Goal: Task Accomplishment & Management: Complete application form

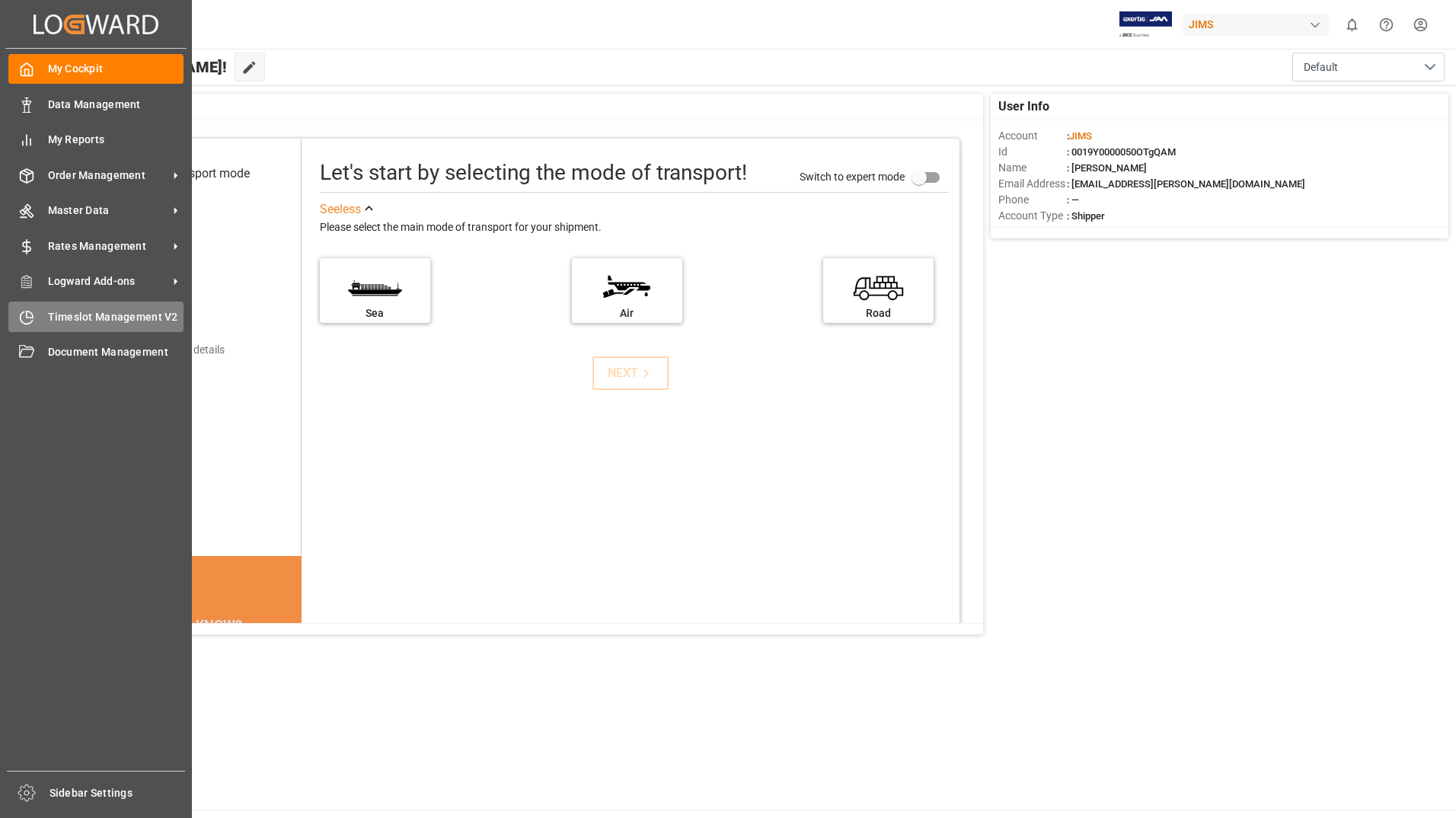
click at [92, 322] on span "Timeslot Management V2" at bounding box center [116, 317] width 137 height 16
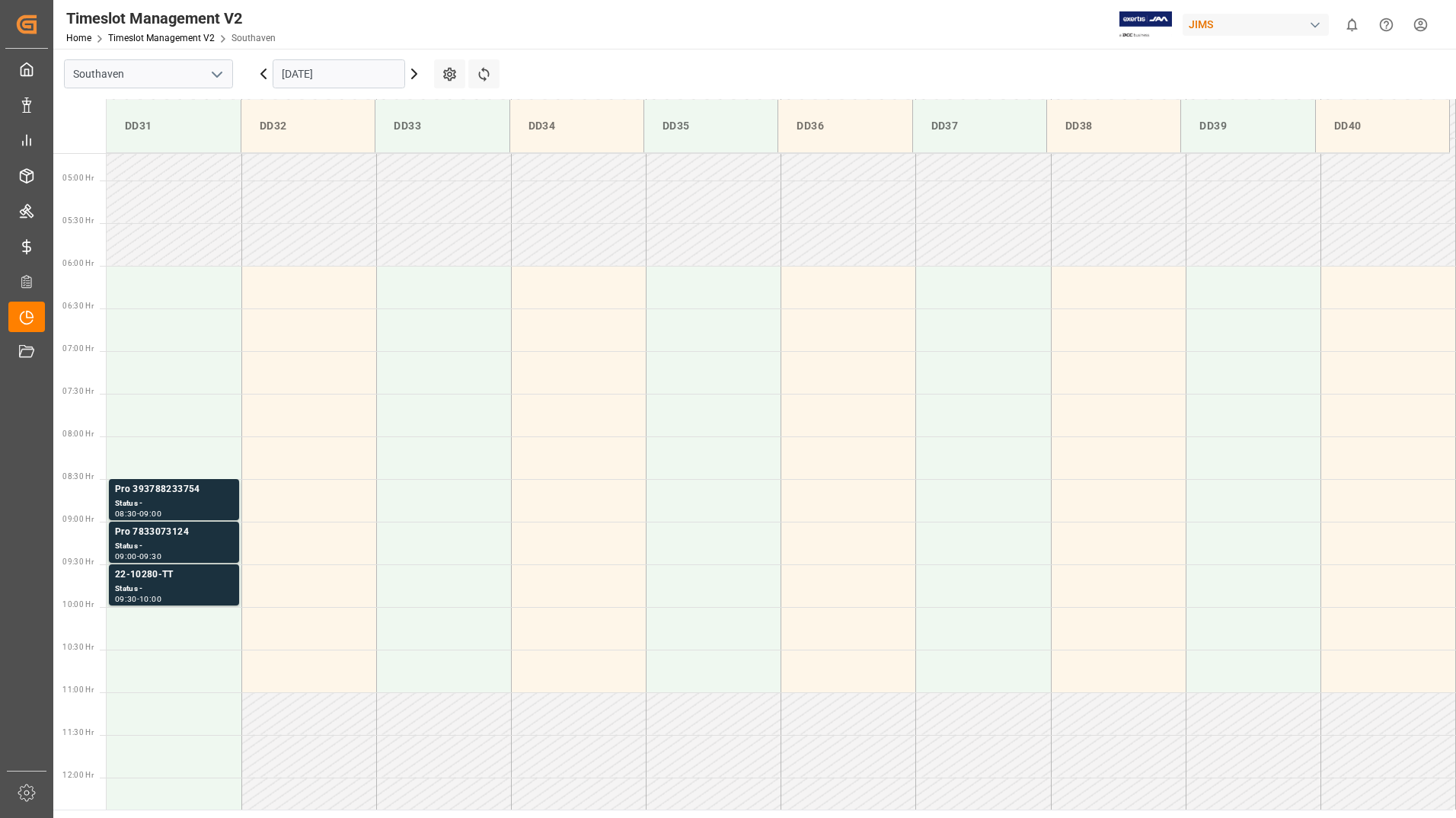
scroll to position [417, 0]
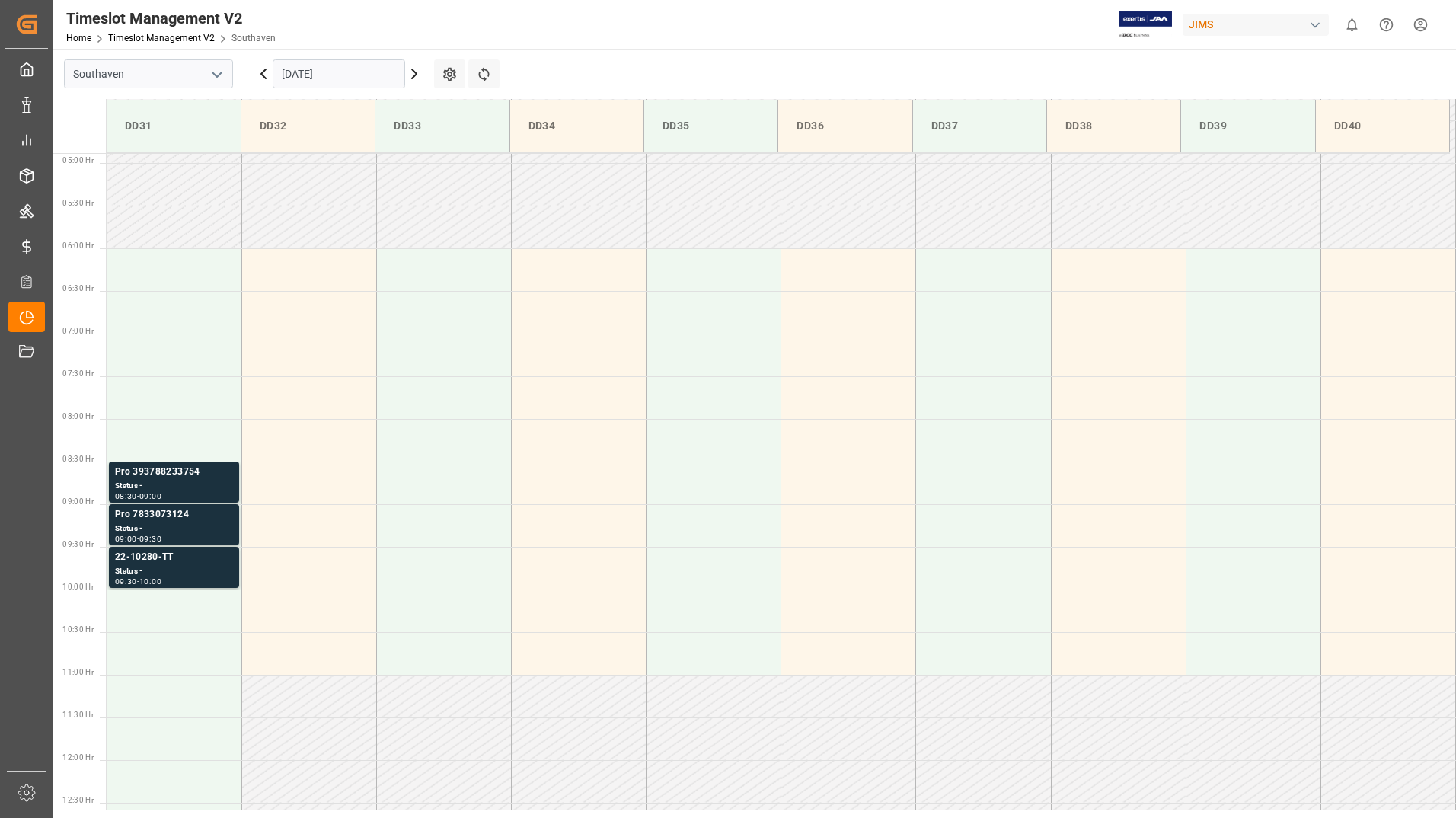
click at [367, 73] on input "[DATE]" at bounding box center [340, 74] width 133 height 29
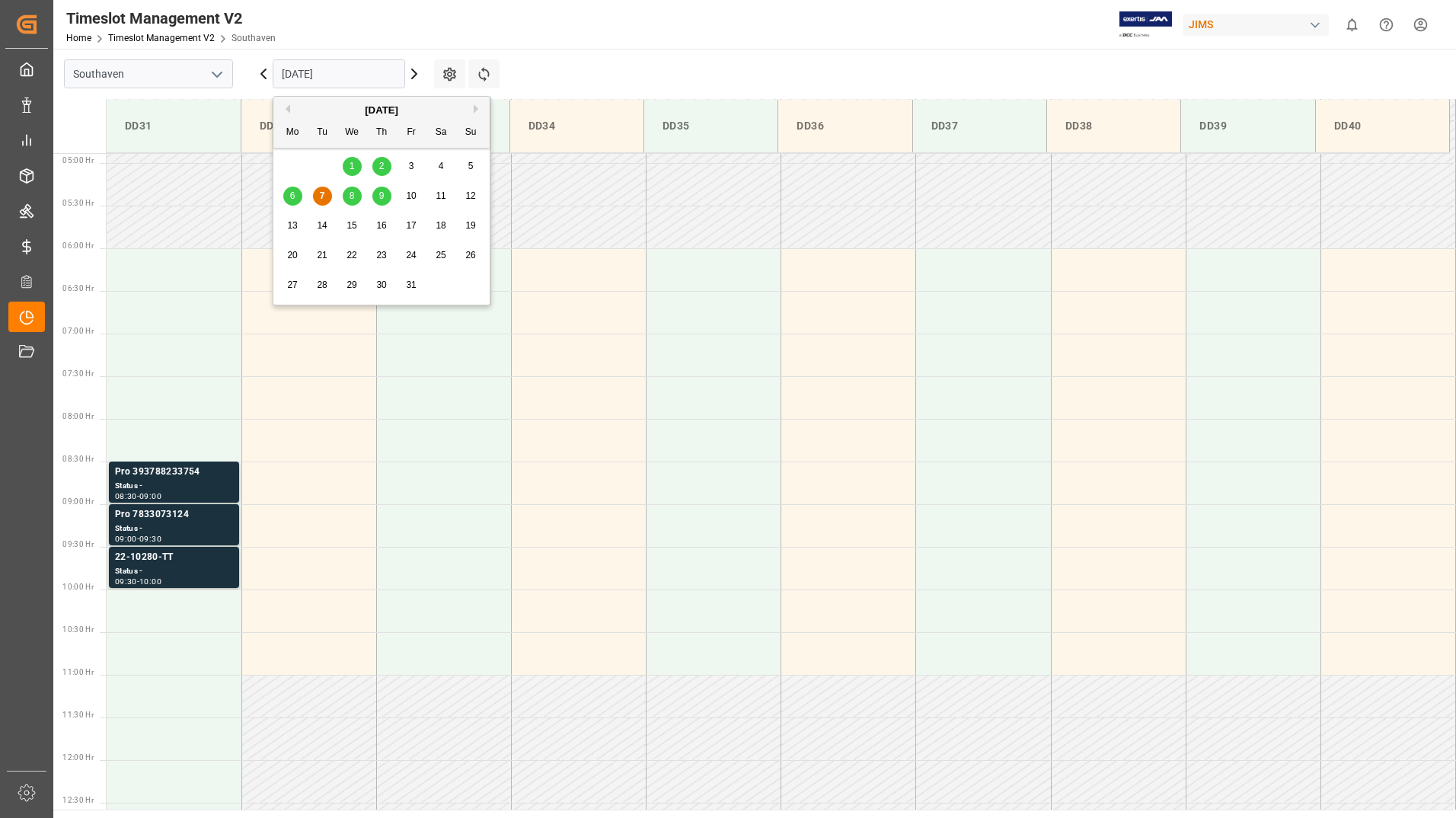
click at [351, 191] on span "8" at bounding box center [352, 196] width 5 height 11
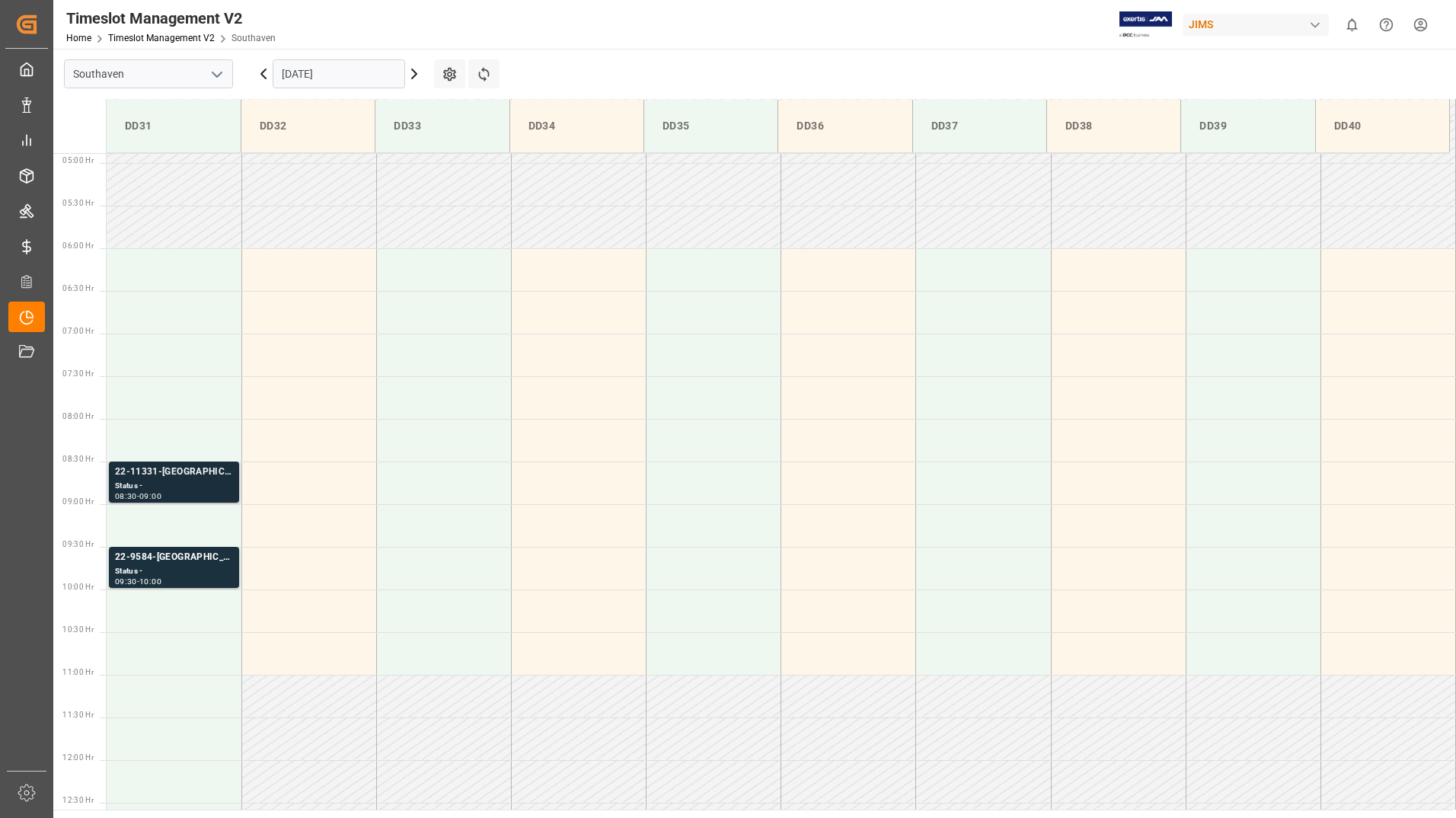
click at [212, 486] on div "Status -" at bounding box center [173, 486] width 118 height 13
click at [190, 569] on div "Status -" at bounding box center [173, 571] width 118 height 13
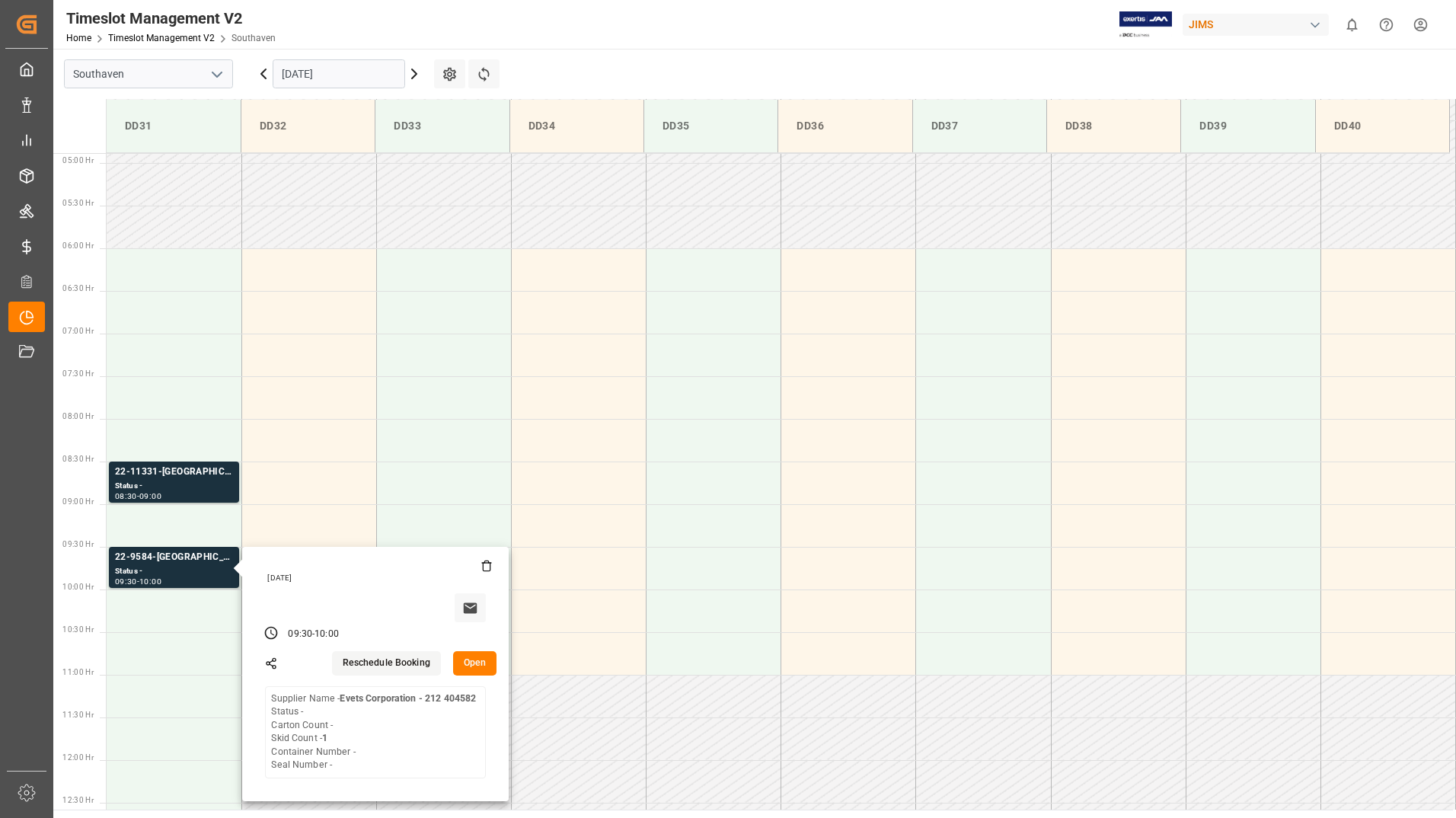
click at [384, 75] on input "[DATE]" at bounding box center [340, 74] width 133 height 29
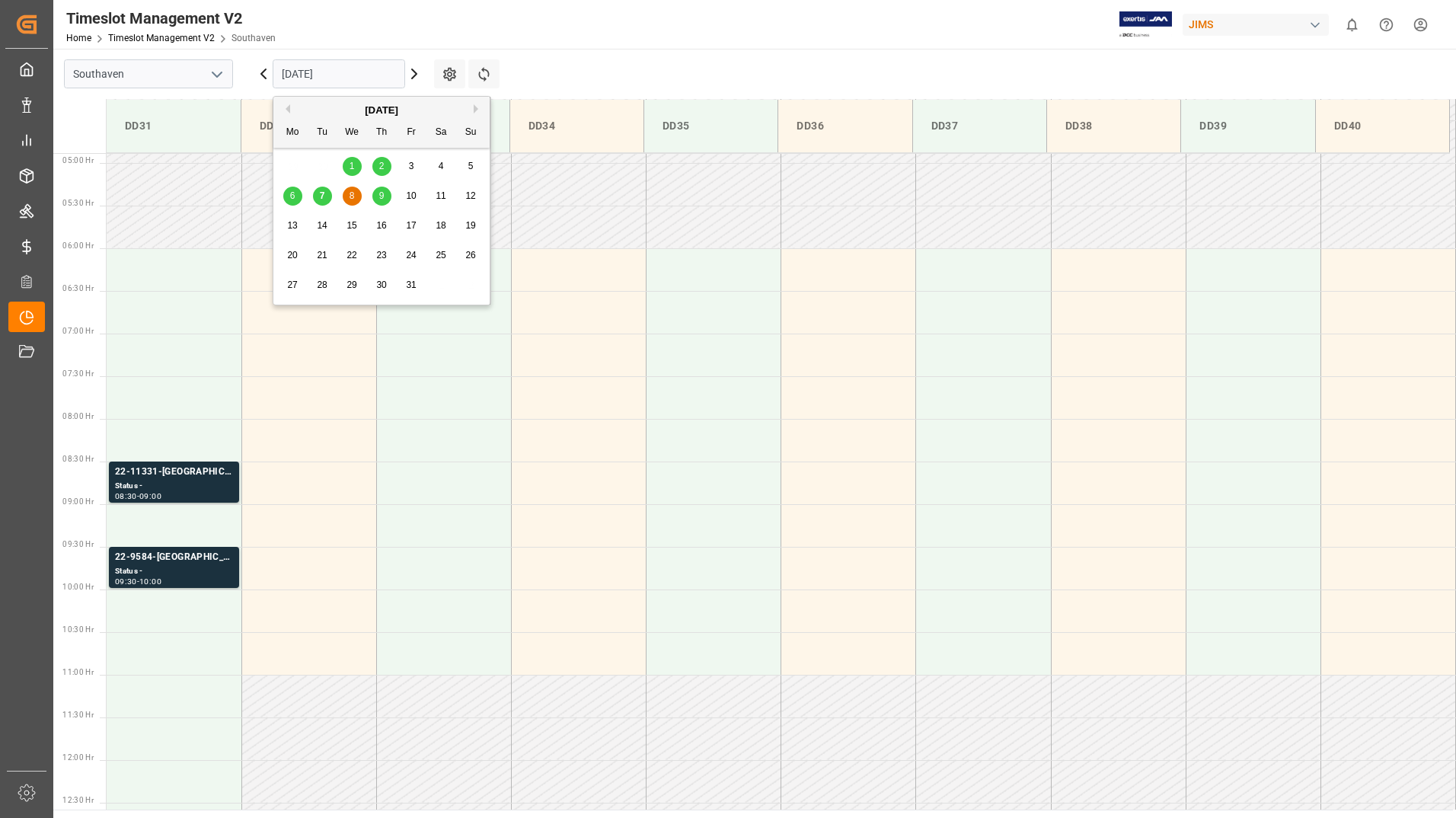
click at [379, 197] on span "9" at bounding box center [382, 196] width 5 height 11
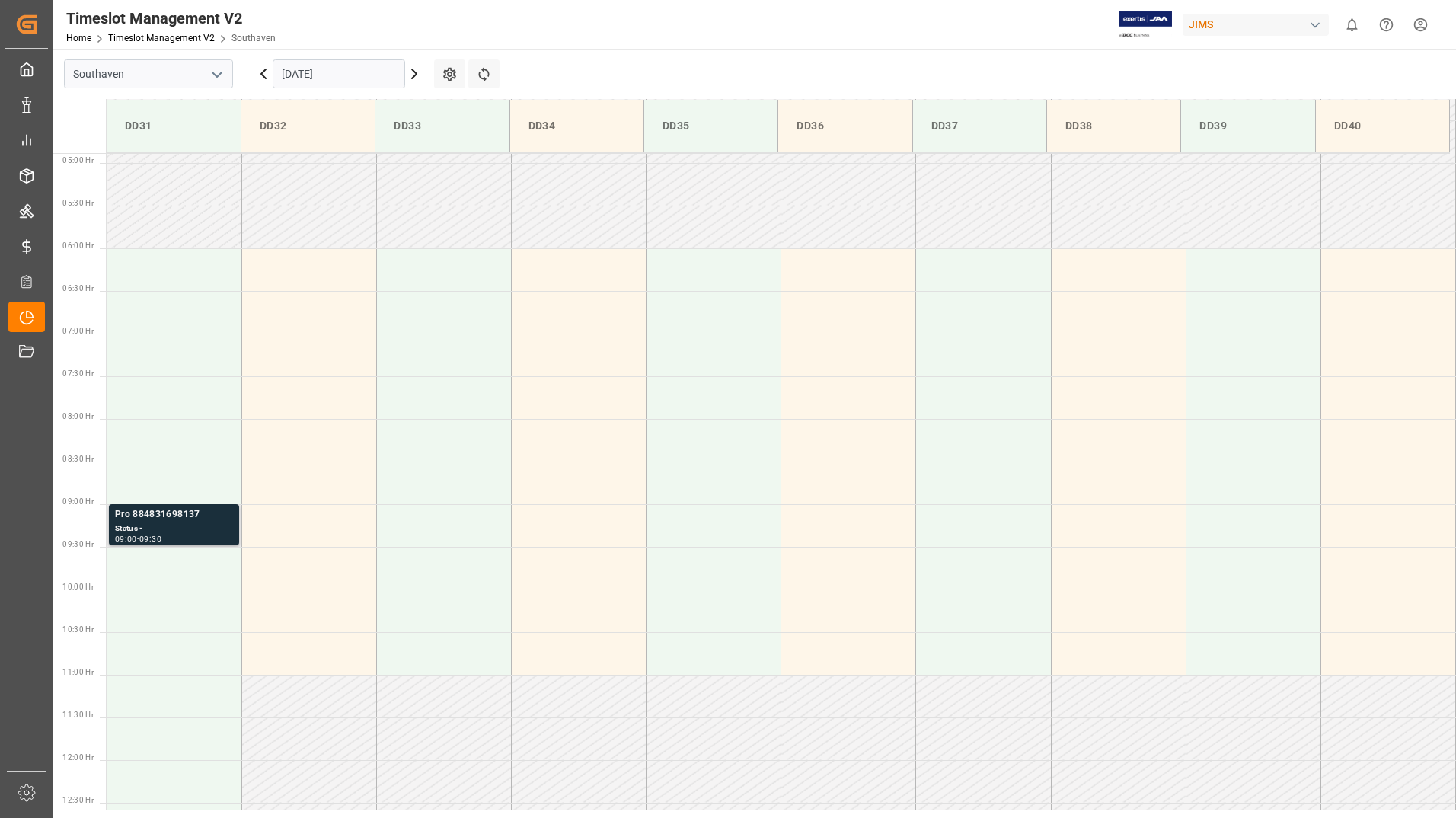
click at [190, 529] on div "Status -" at bounding box center [173, 529] width 118 height 13
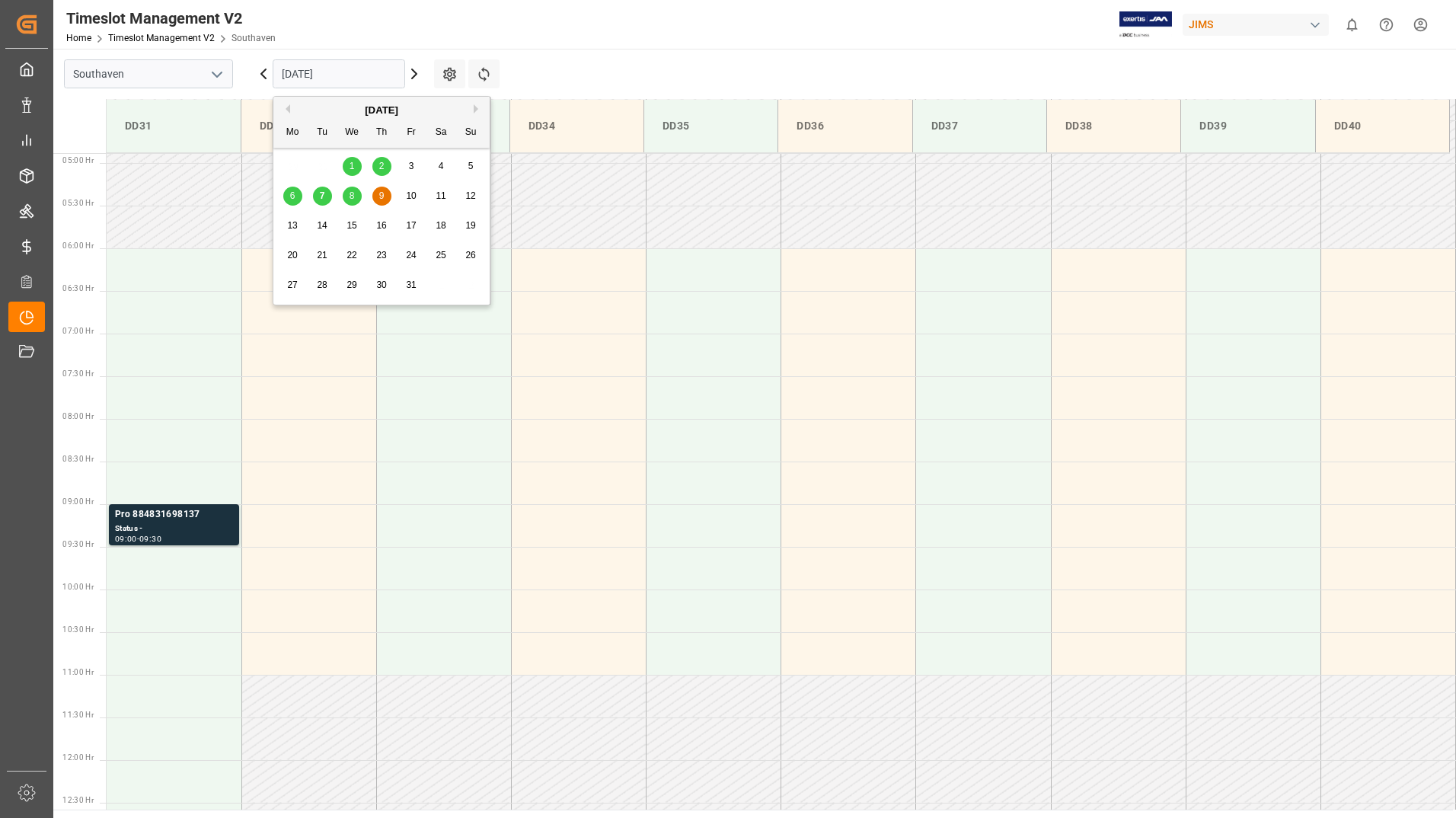
click at [357, 74] on input "[DATE]" at bounding box center [340, 74] width 133 height 29
click at [325, 194] on div "7" at bounding box center [322, 197] width 19 height 18
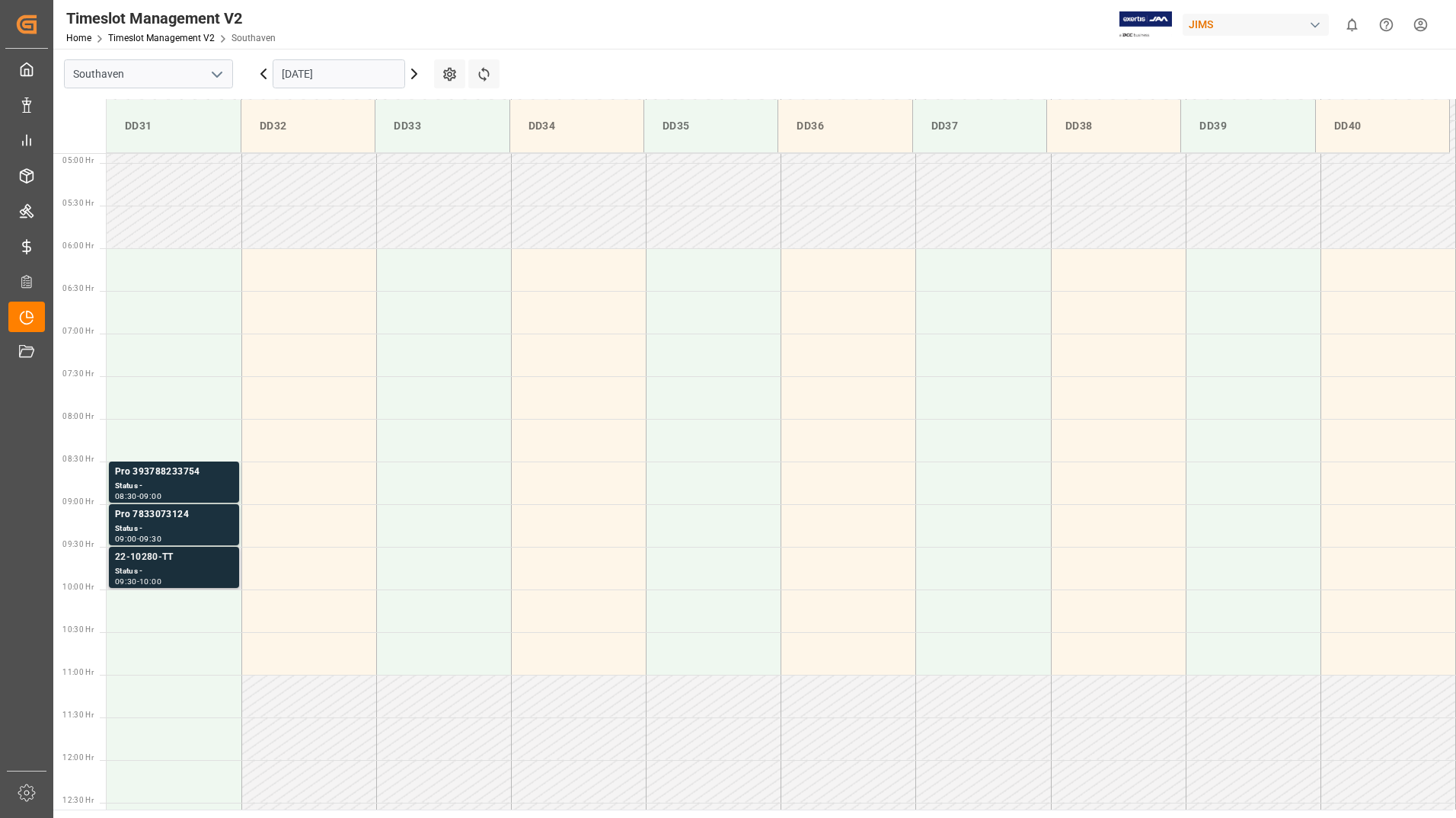
click at [163, 568] on div "Status -" at bounding box center [173, 571] width 118 height 13
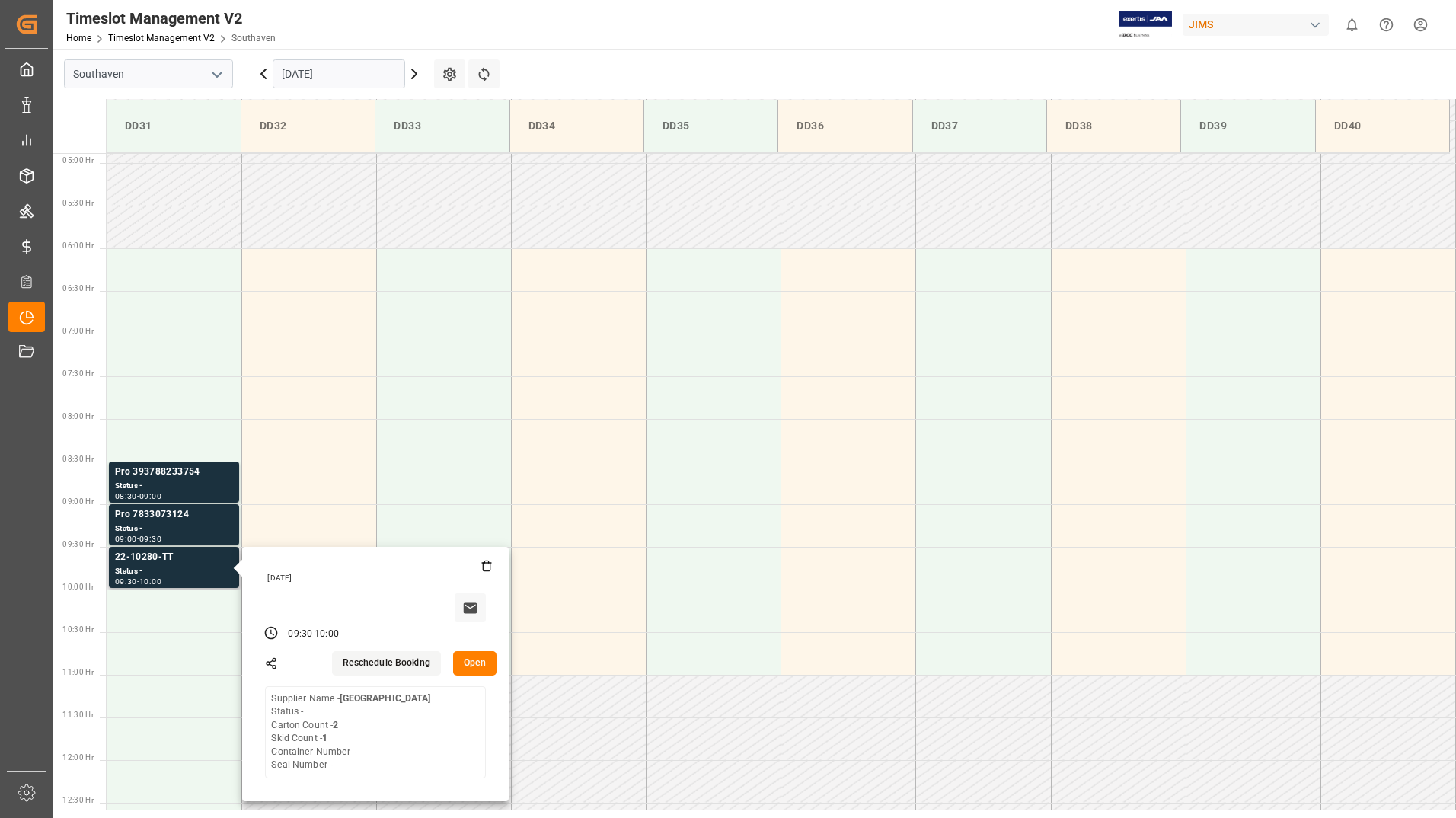
click at [462, 659] on button "Open" at bounding box center [475, 663] width 44 height 24
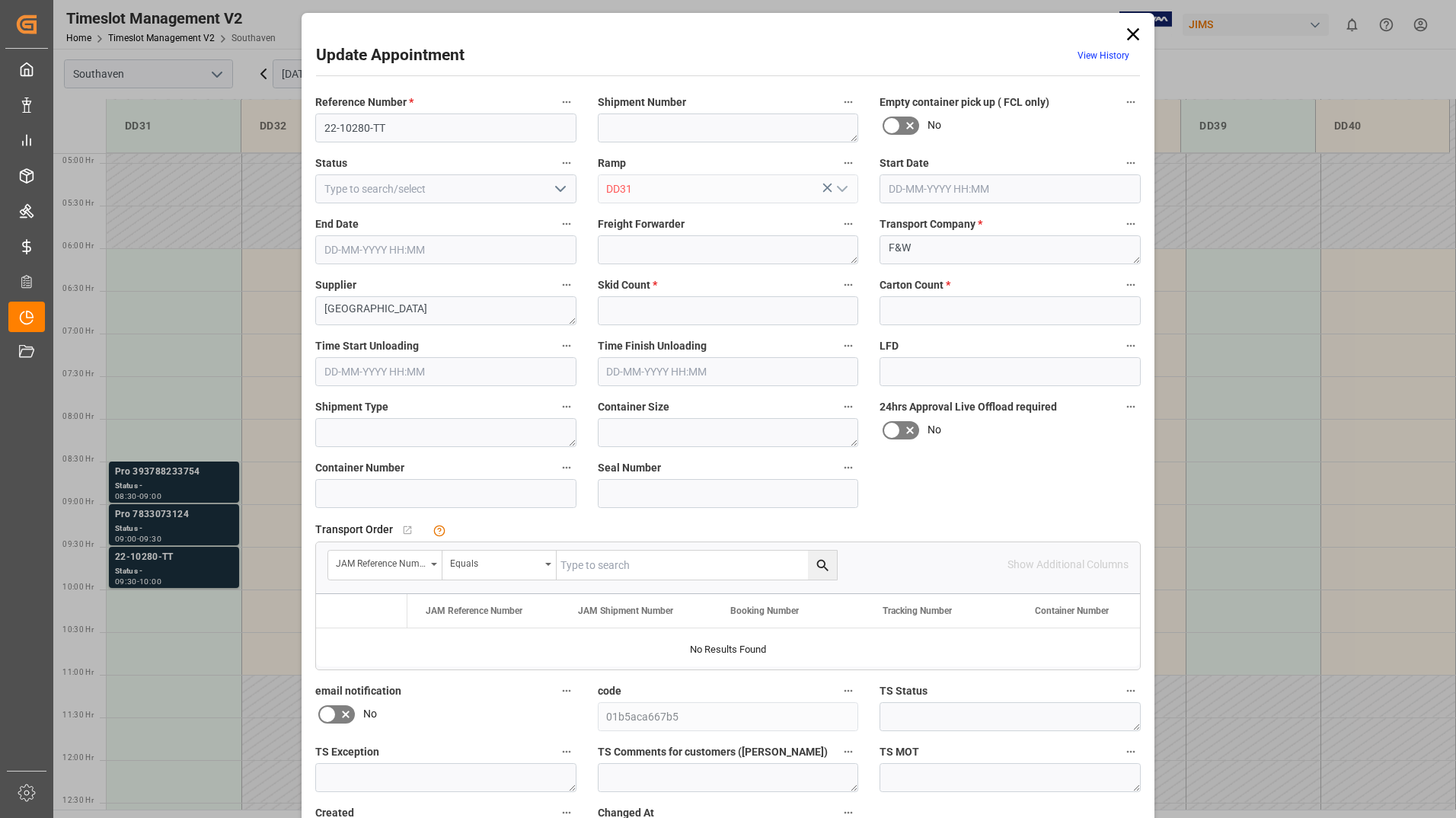
type input "1"
type input "2"
type input "[DATE] 09:30"
type input "[DATE] 10:00"
type input "[DATE] 16:22"
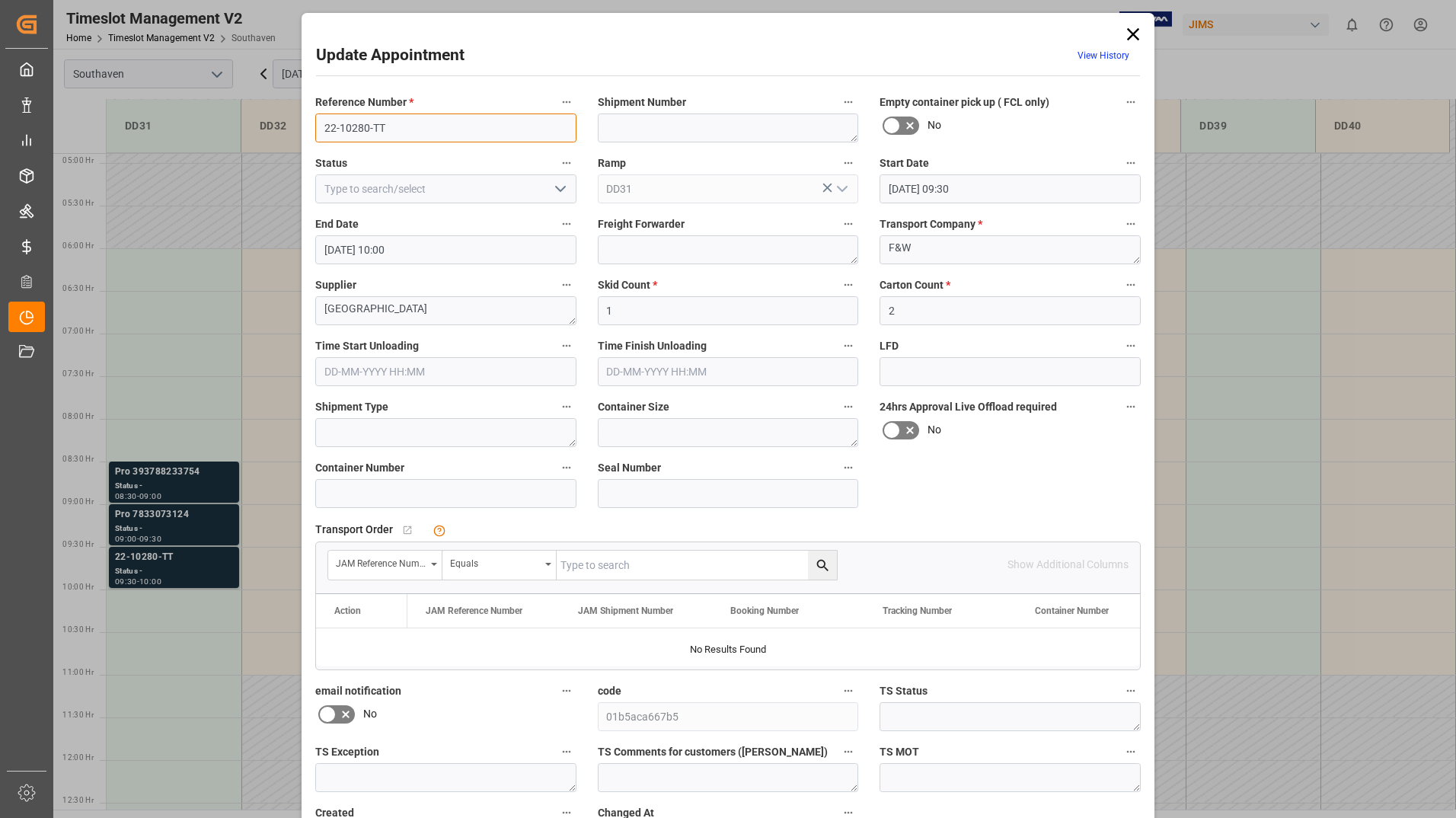
click at [410, 130] on input "22-10280-TT" at bounding box center [446, 128] width 261 height 29
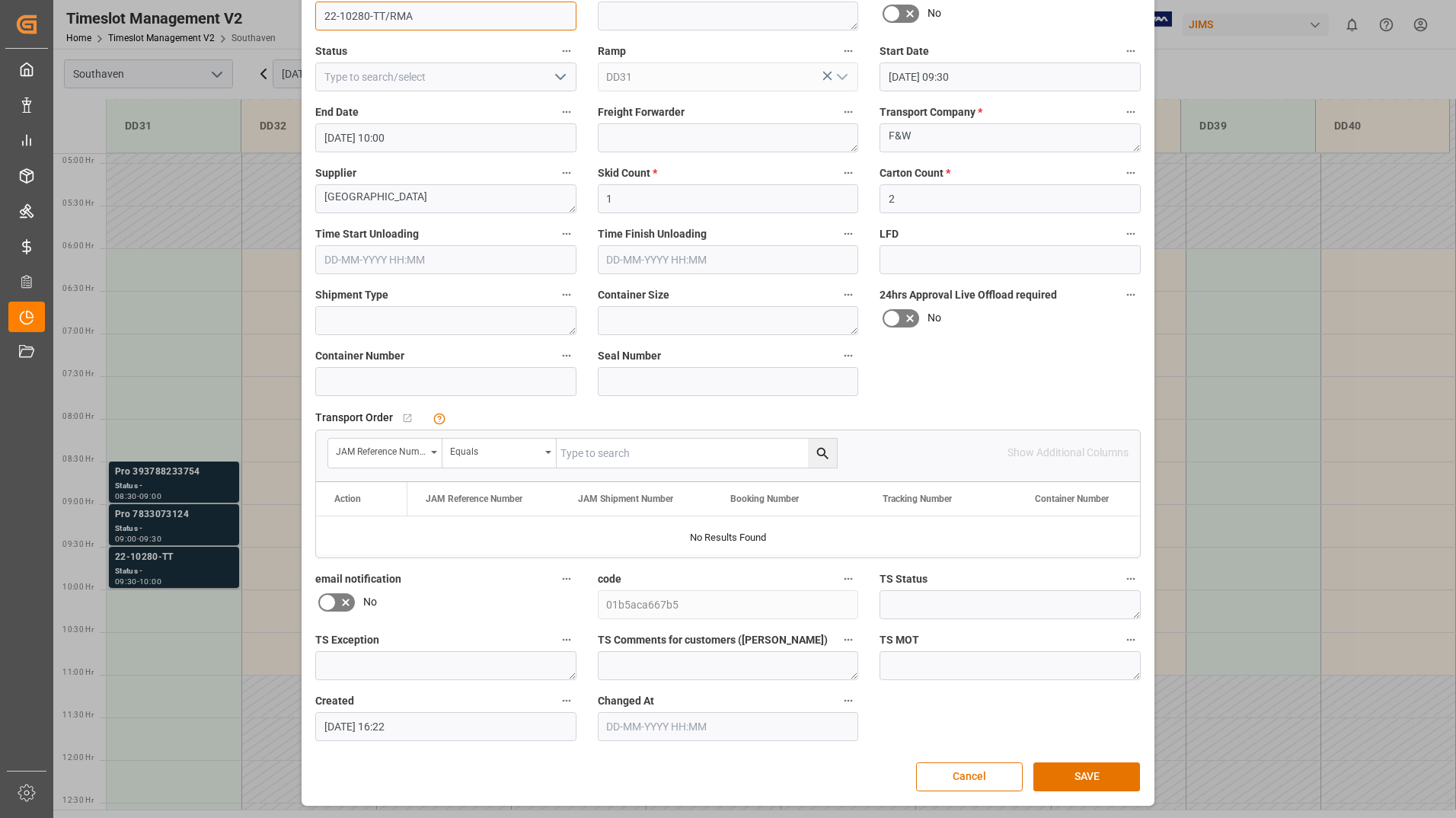
scroll to position [113, 0]
type input "22-10280-TT/RMA"
click at [1059, 774] on button "SAVE" at bounding box center [1087, 776] width 107 height 29
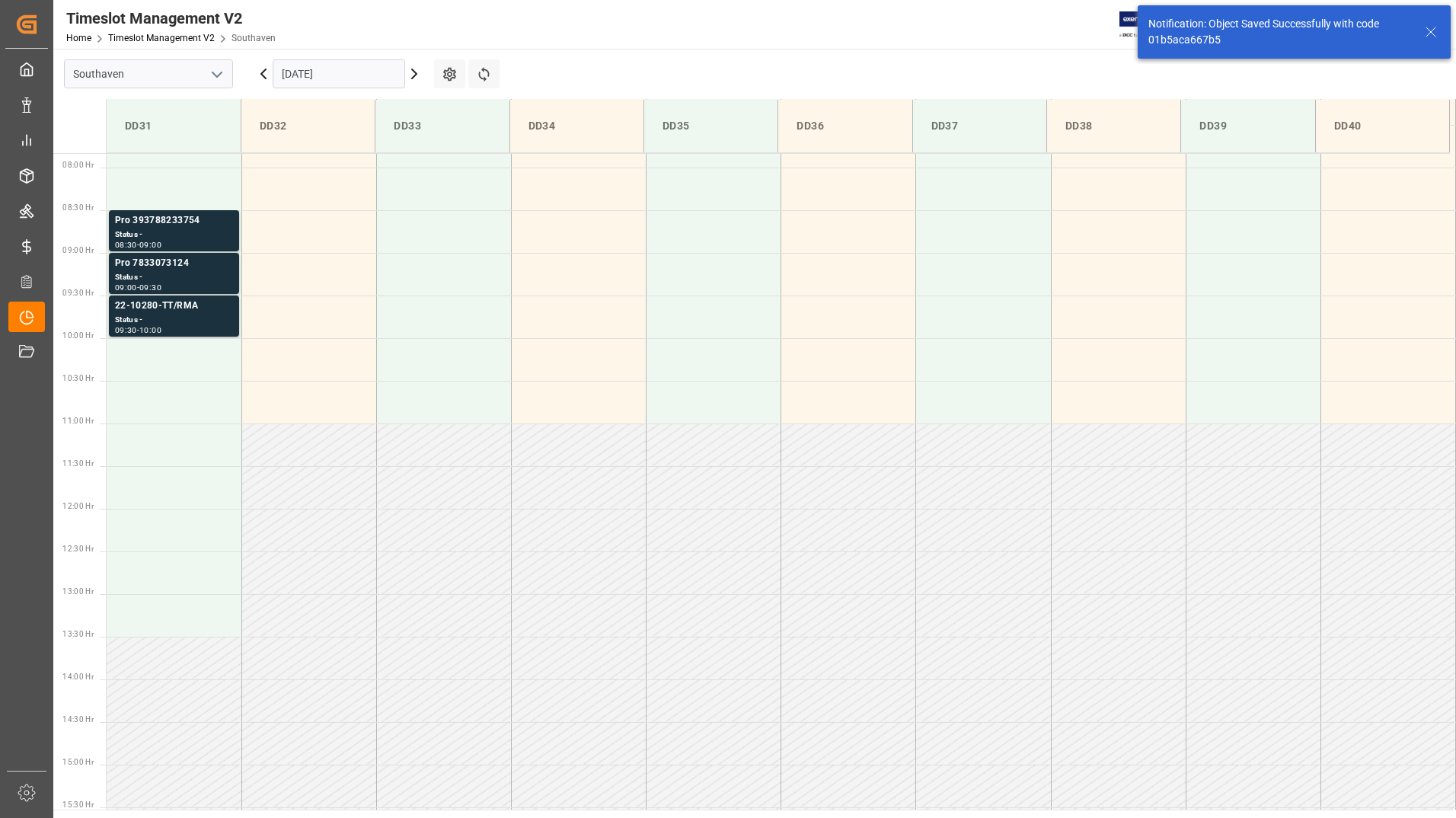
scroll to position [673, 0]
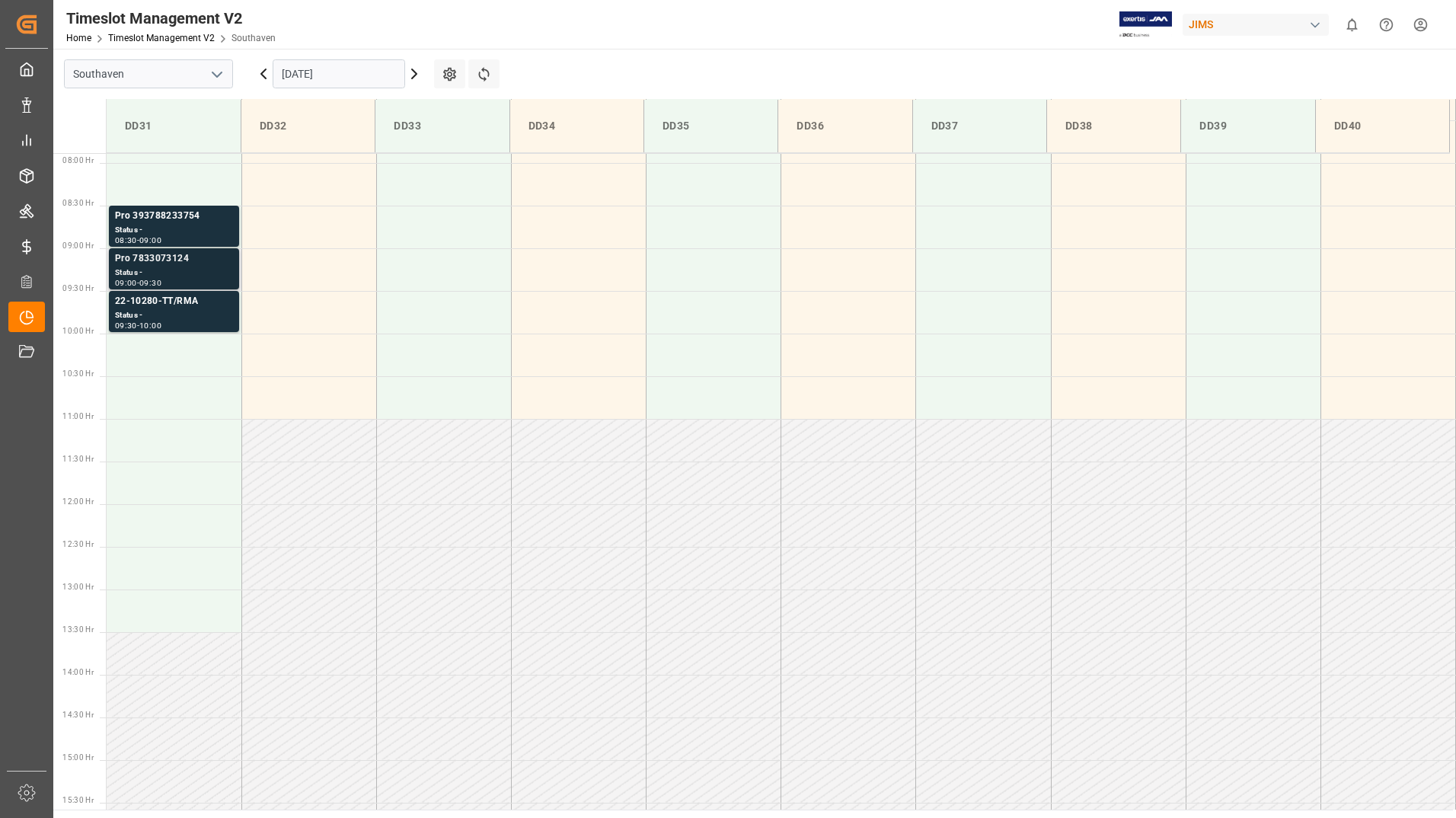
click at [194, 270] on div "Status -" at bounding box center [173, 273] width 118 height 13
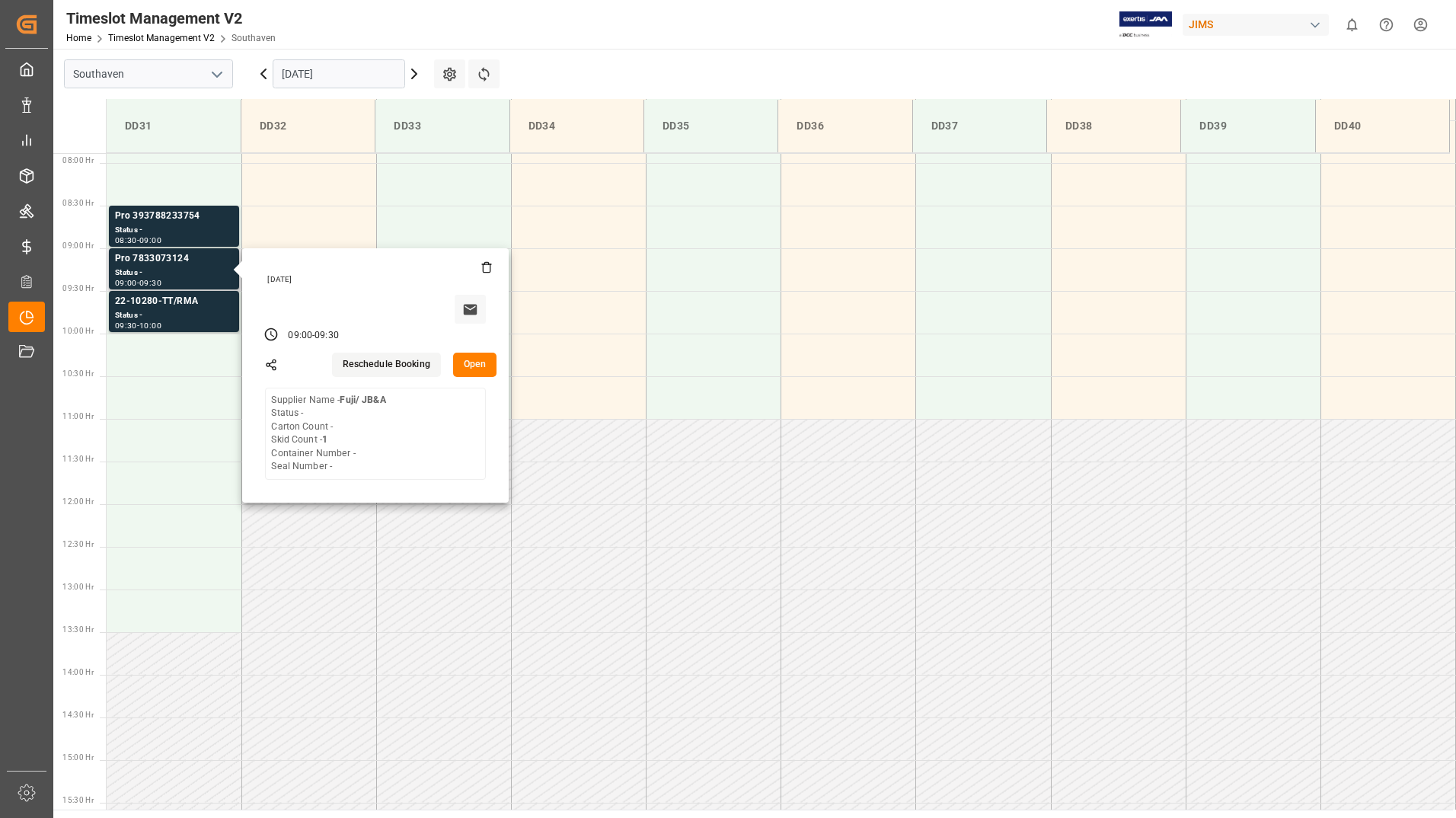
click at [471, 362] on button "Open" at bounding box center [475, 365] width 44 height 24
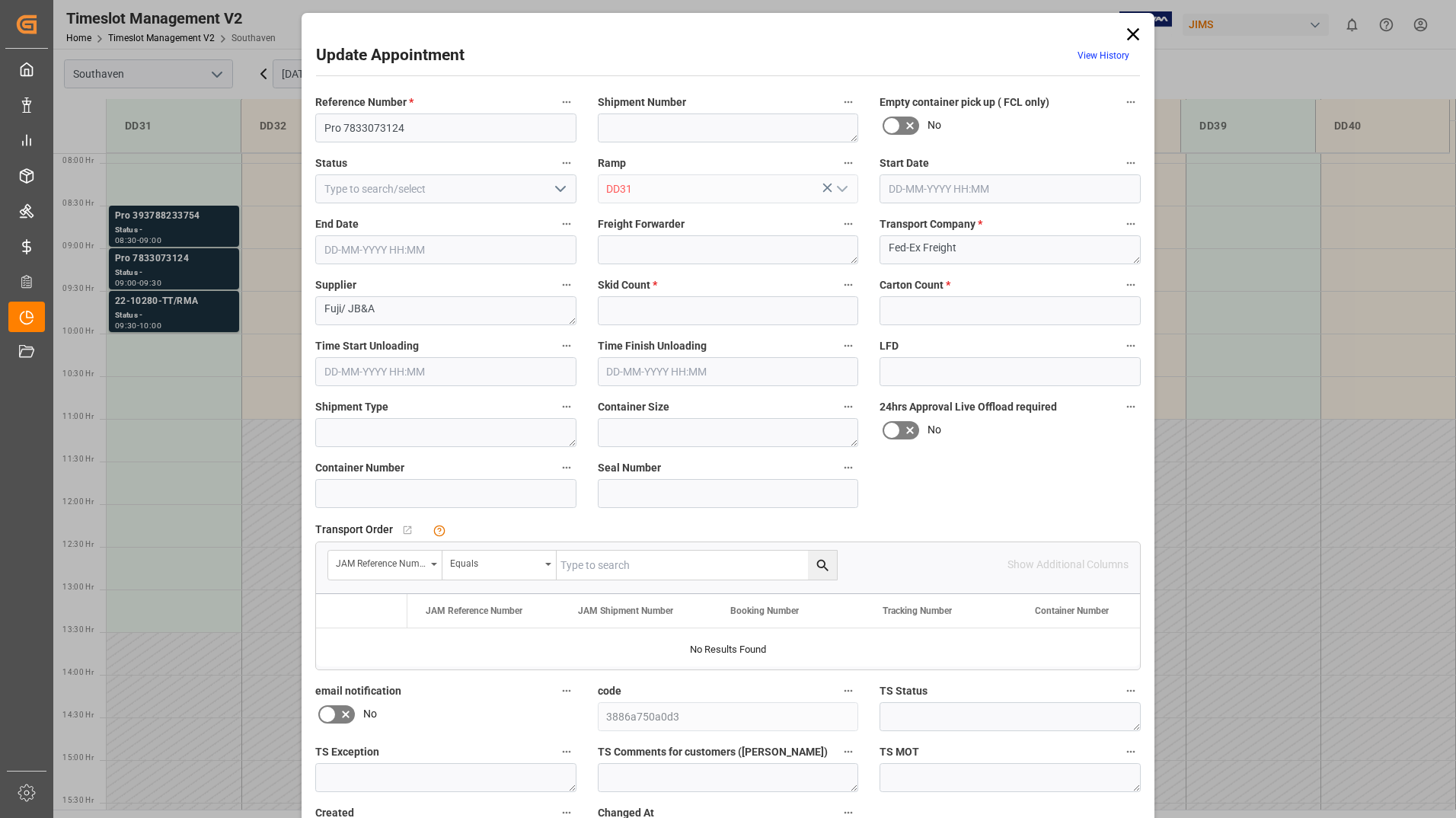
type input "1"
type input "0"
type input "[DATE] 09:00"
type input "[DATE] 09:30"
type input "[DATE] 14:42"
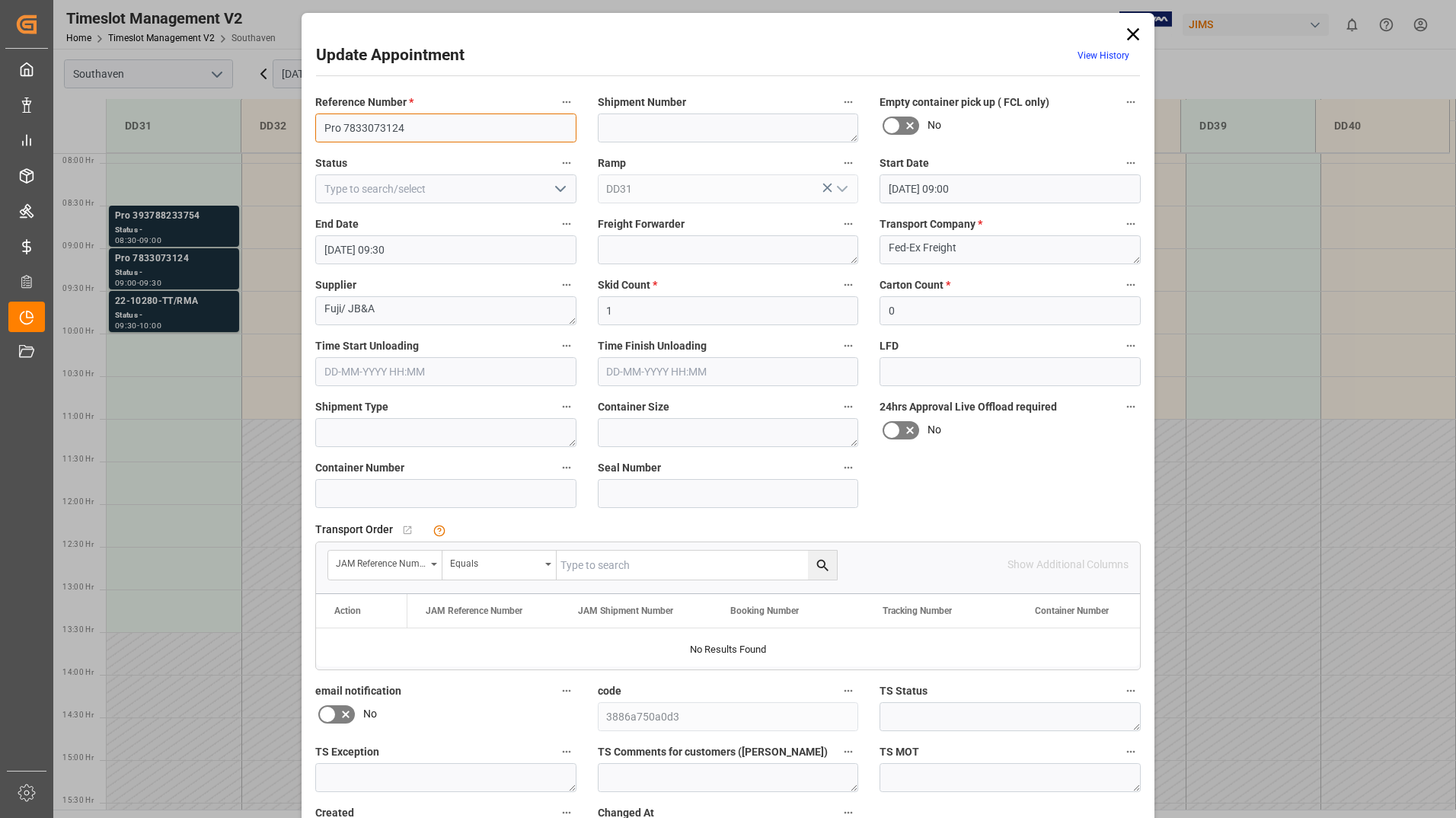
click at [416, 128] on input "Pro 7833073124" at bounding box center [446, 128] width 261 height 29
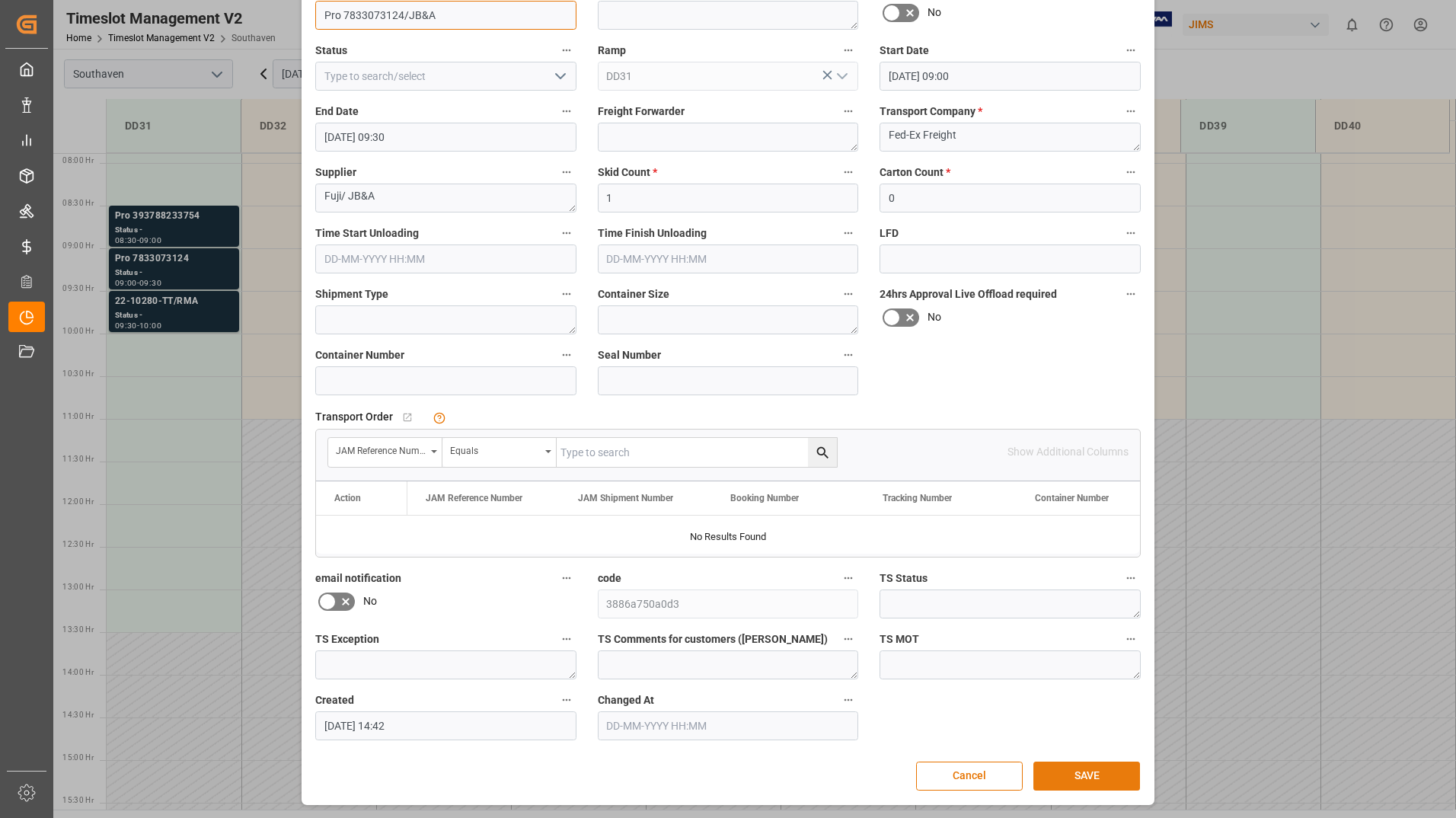
type input "Pro 7833073124/JB&A"
click at [1072, 767] on button "SAVE" at bounding box center [1087, 776] width 107 height 29
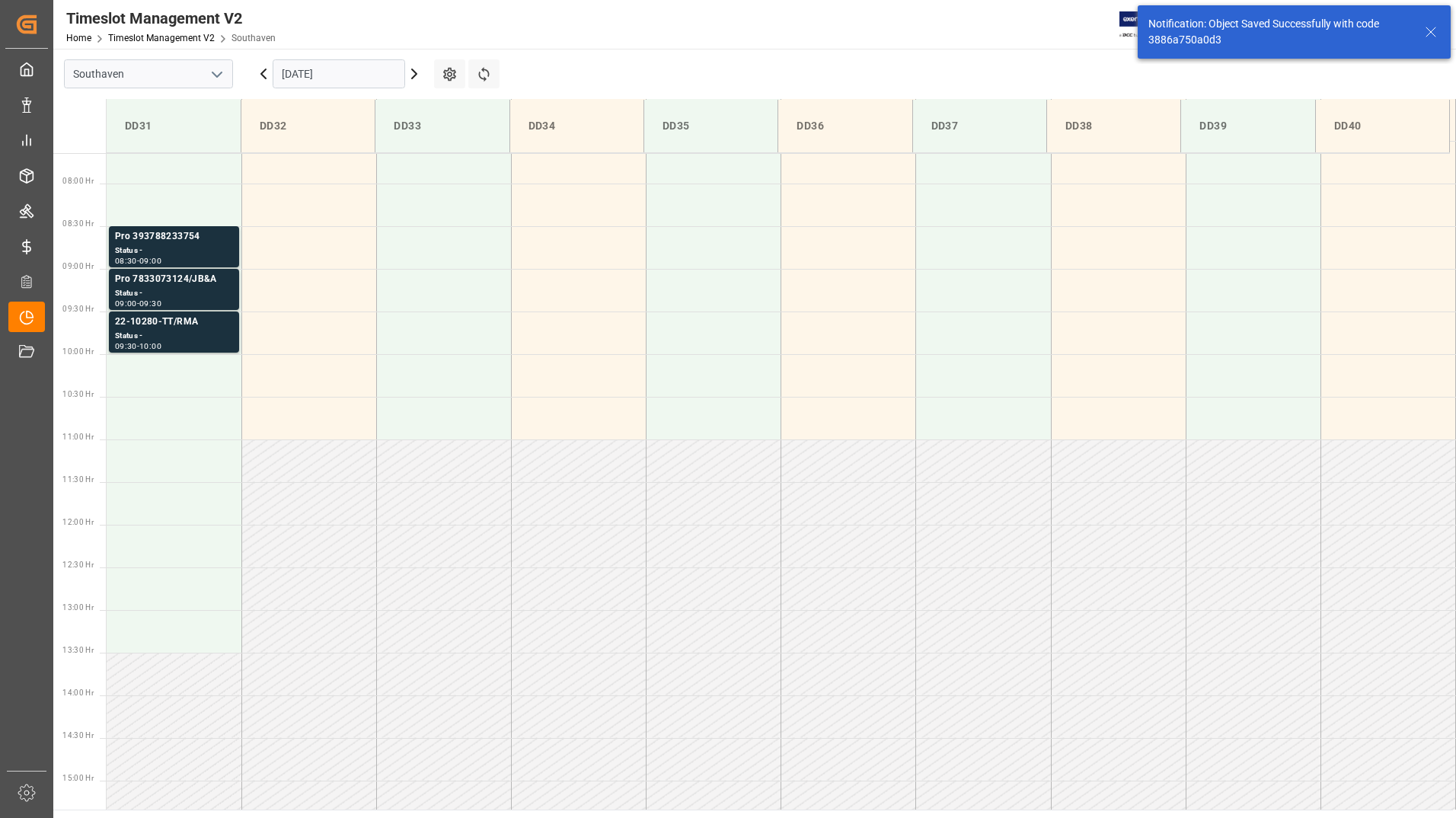
scroll to position [673, 0]
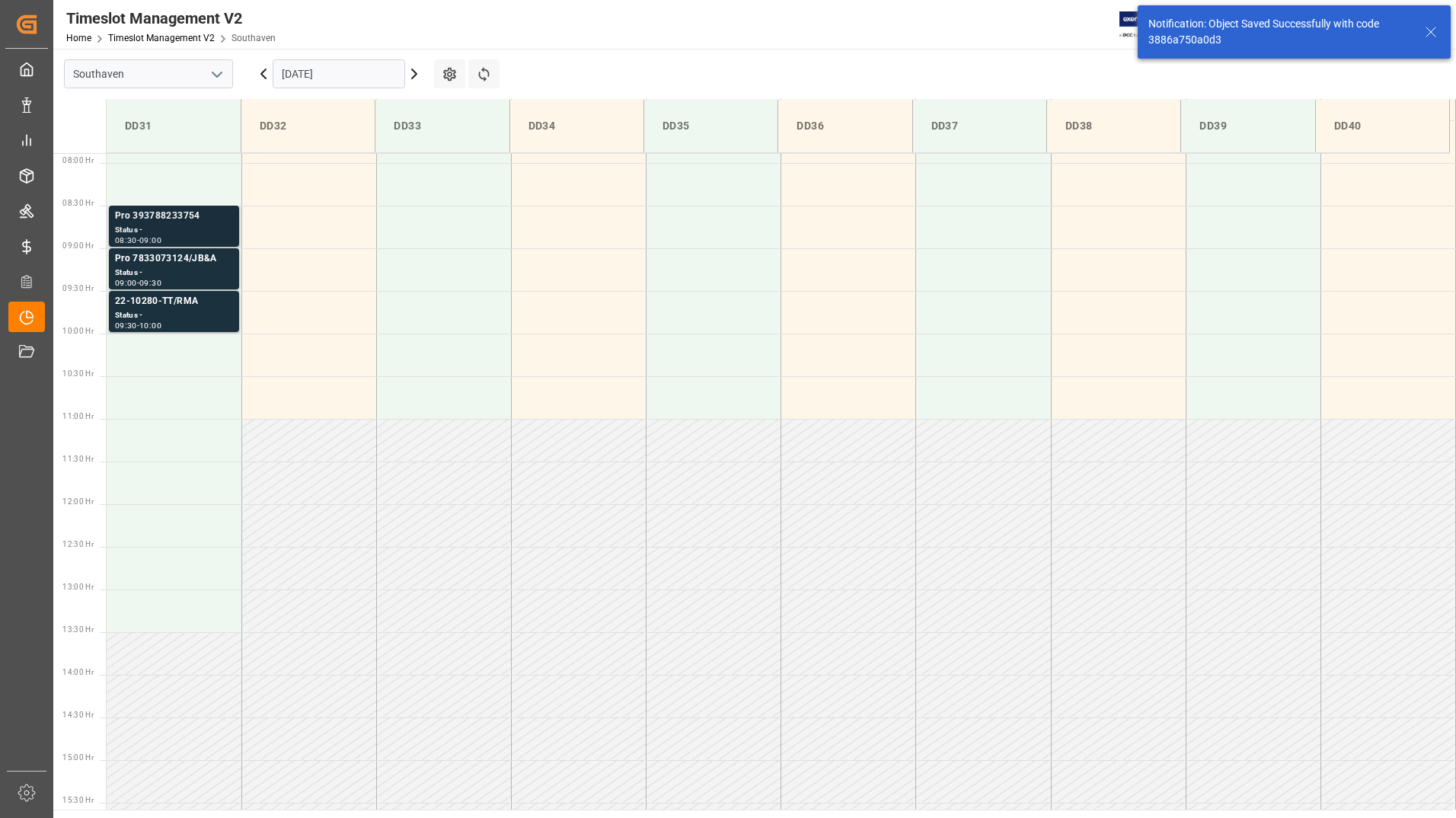
click at [208, 216] on div "Pro 393788233754" at bounding box center [173, 215] width 118 height 15
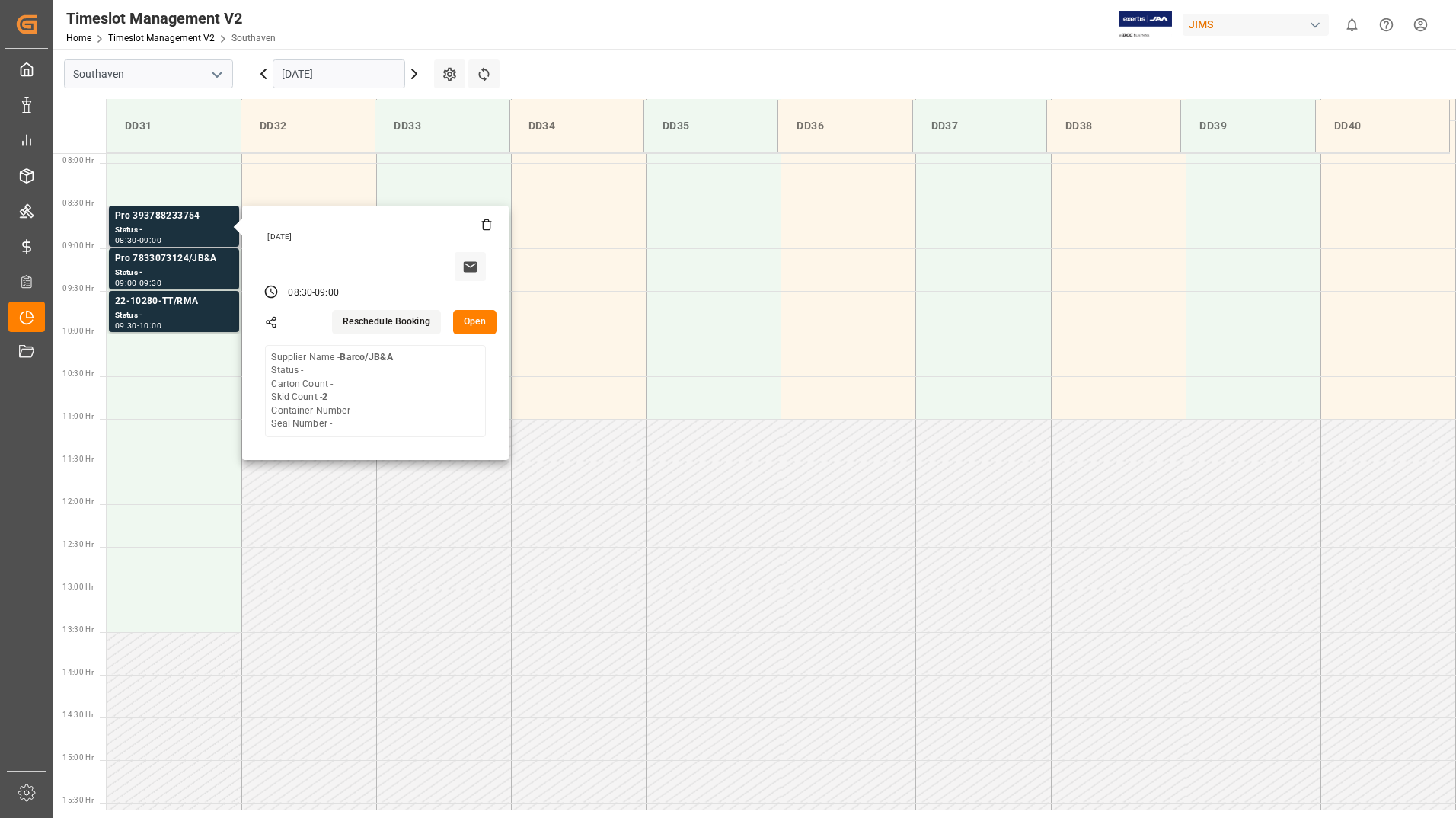
click at [473, 318] on button "Open" at bounding box center [475, 321] width 44 height 24
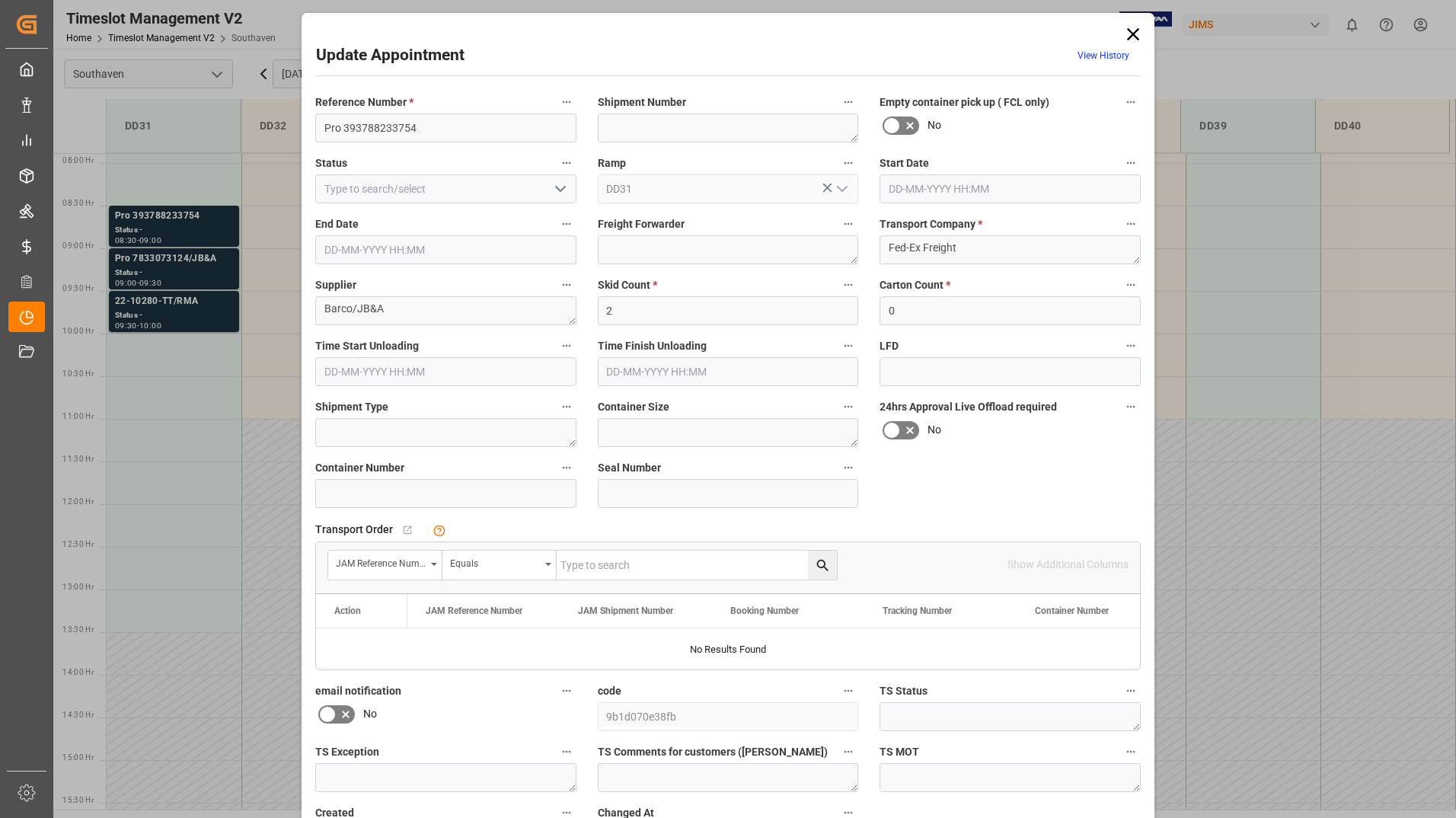
type input "[DATE] 08:30"
type input "[DATE] 09:00"
type input "[DATE] 14:41"
click at [448, 119] on input "Pro 393788233754" at bounding box center [446, 128] width 261 height 29
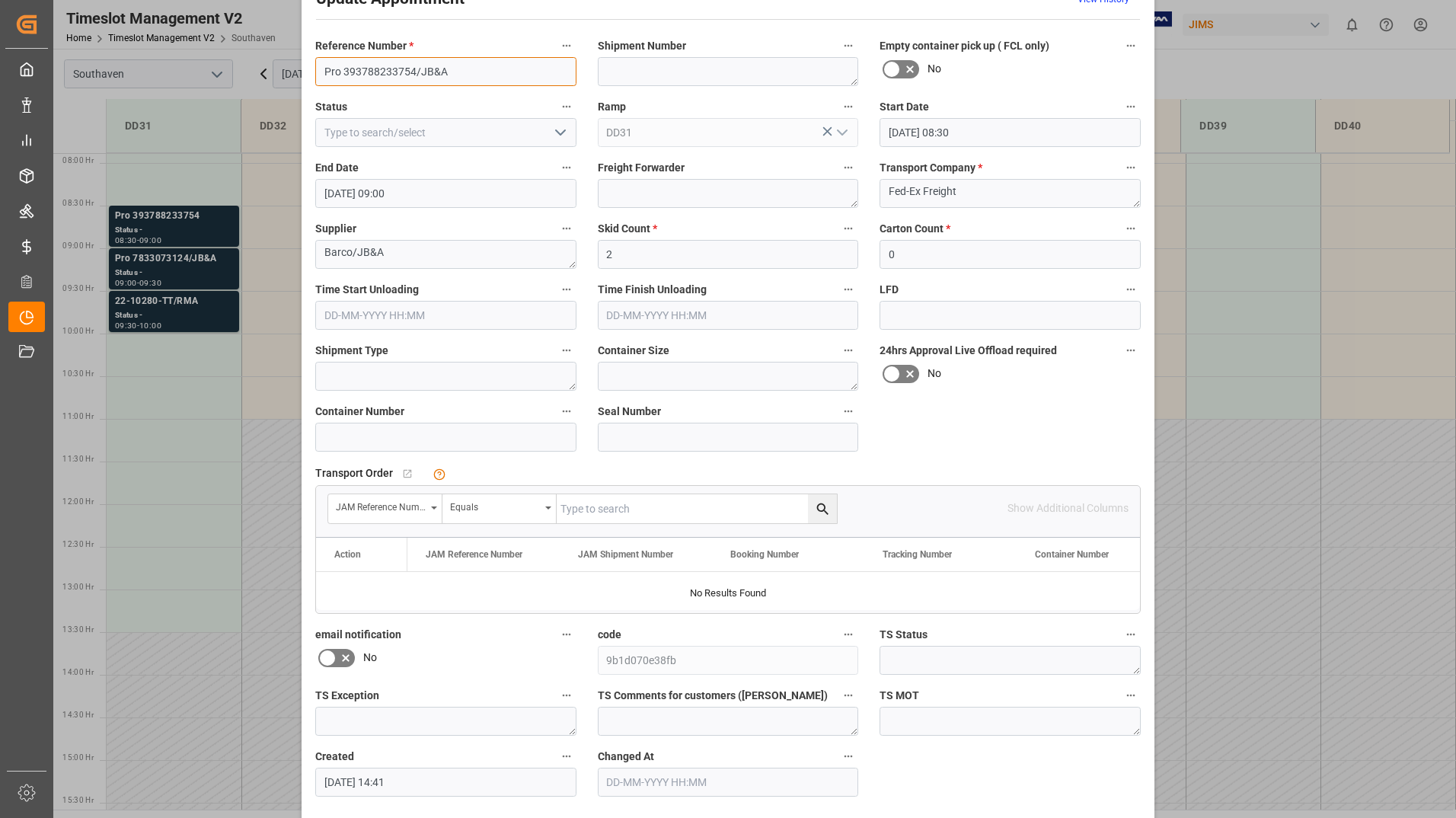
scroll to position [113, 0]
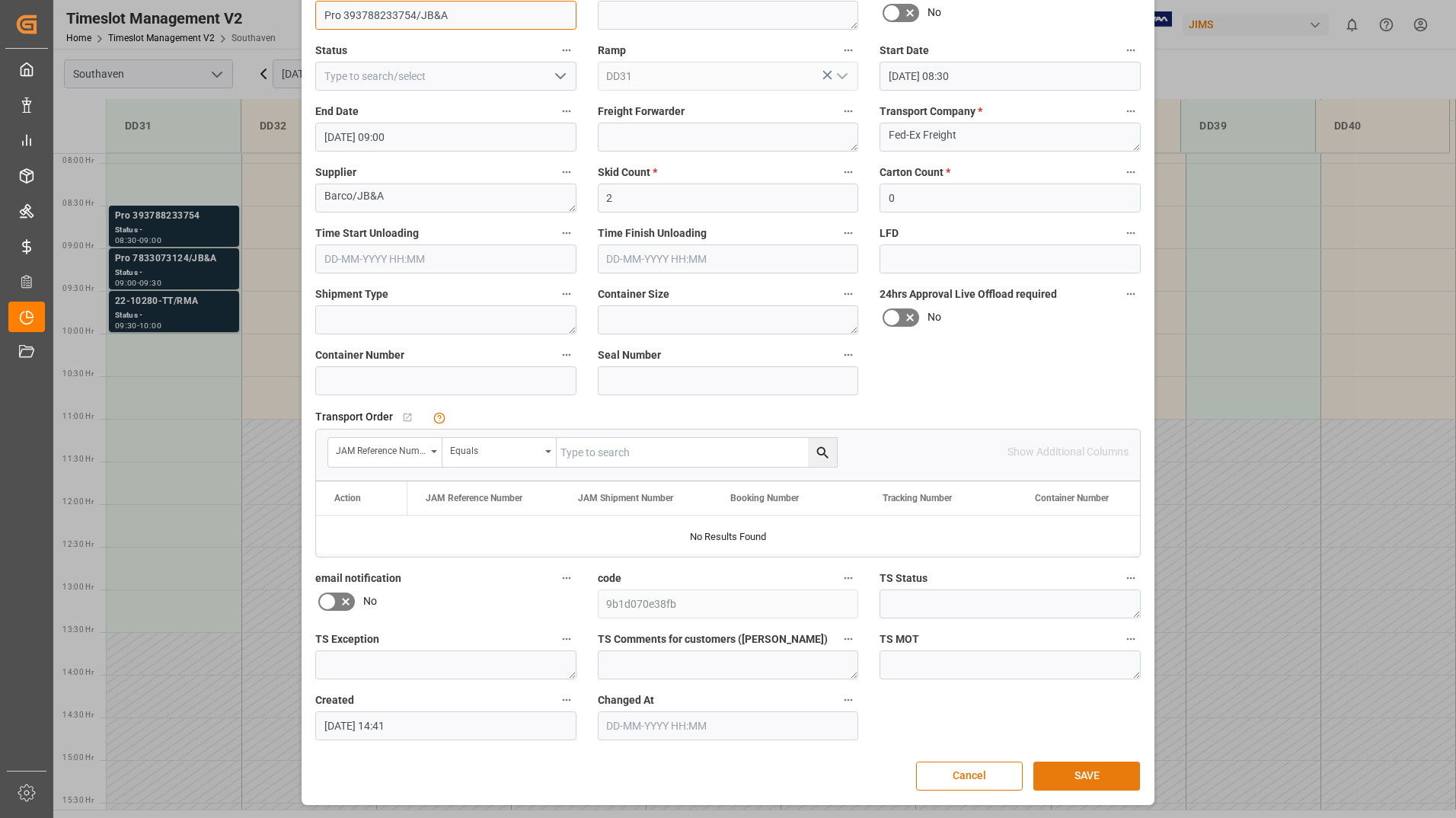
type input "Pro 393788233754/JB&A"
click at [1047, 771] on button "SAVE" at bounding box center [1087, 776] width 107 height 29
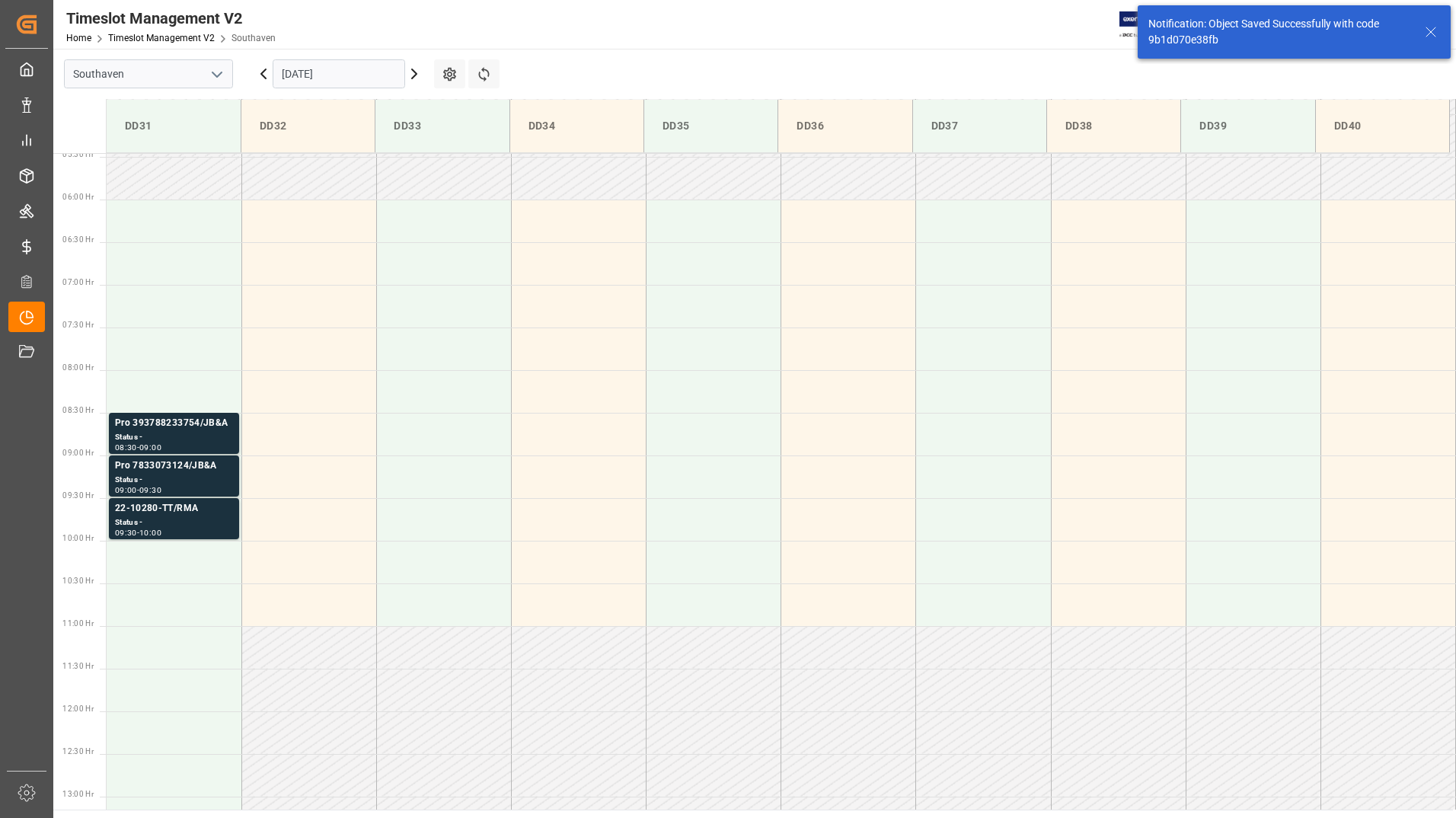
scroll to position [587, 0]
